Goal: Navigation & Orientation: Find specific page/section

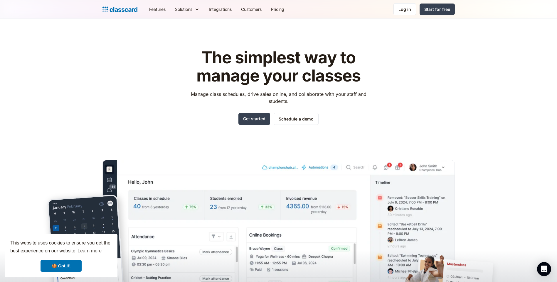
scroll to position [117, 0]
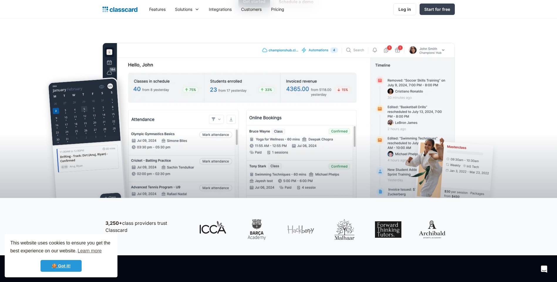
click at [56, 267] on link "🍪 Got it!" at bounding box center [61, 266] width 41 height 12
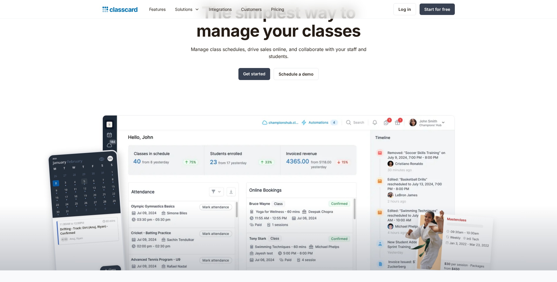
scroll to position [0, 0]
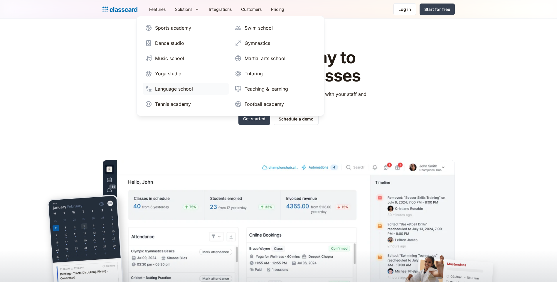
click at [175, 88] on div "Language school" at bounding box center [174, 88] width 38 height 7
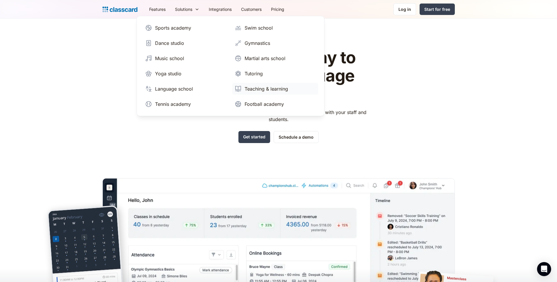
click at [261, 91] on div "Teaching & learning" at bounding box center [266, 88] width 43 height 7
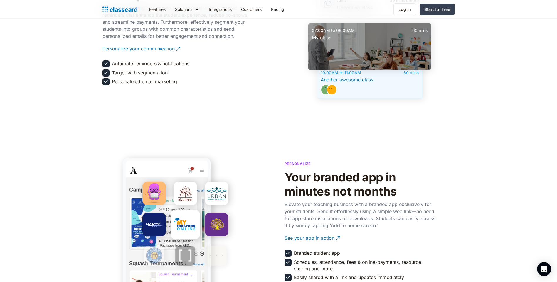
scroll to position [998, 0]
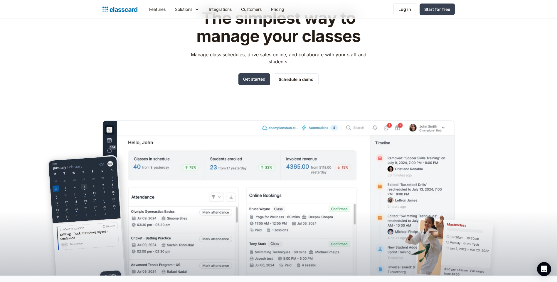
scroll to position [29, 0]
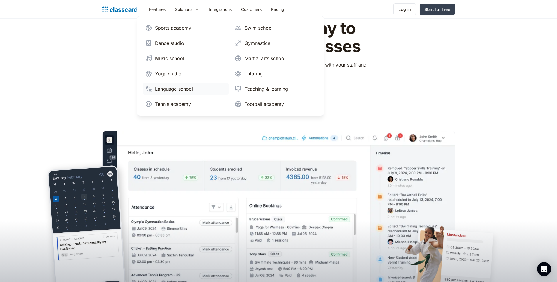
click at [182, 91] on div "Language school" at bounding box center [174, 88] width 38 height 7
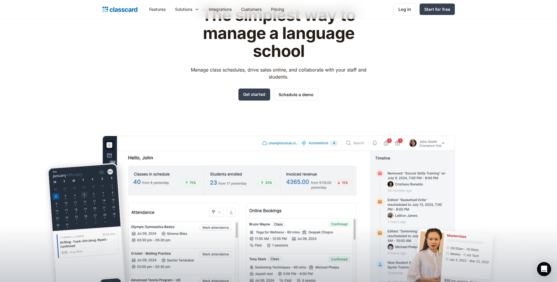
scroll to position [29, 0]
